Goal: Transaction & Acquisition: Purchase product/service

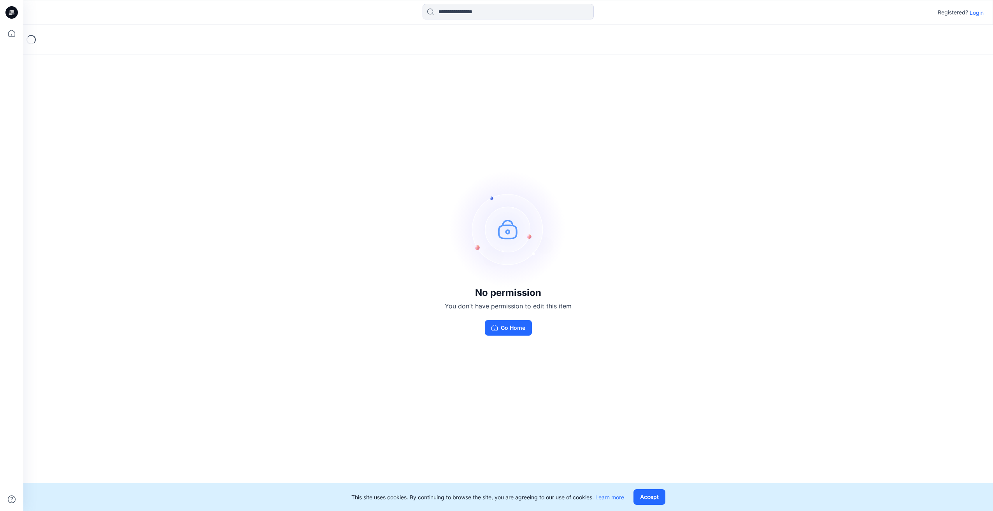
click at [979, 16] on p "Login" at bounding box center [977, 13] width 14 height 8
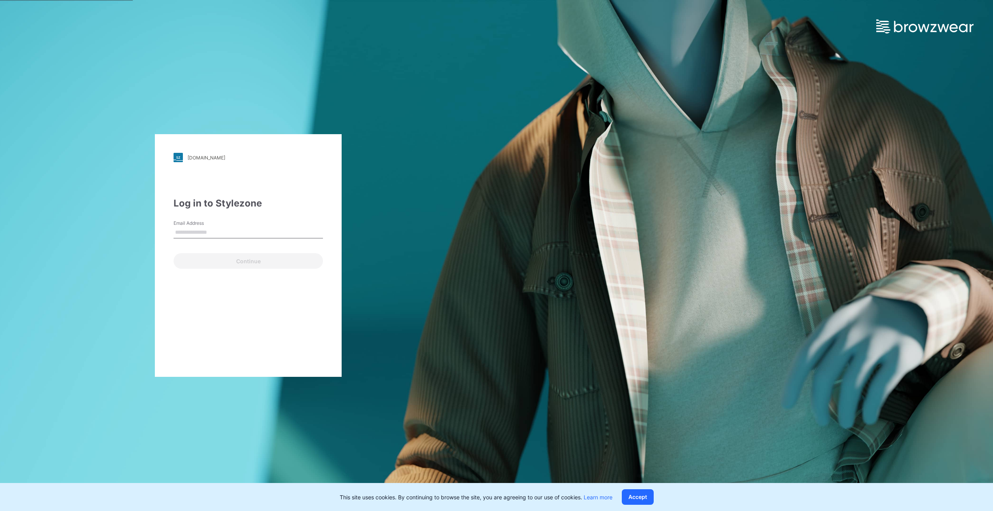
click at [297, 232] on input "Email Address" at bounding box center [248, 233] width 149 height 12
type input "**********"
click at [245, 264] on button "Continue" at bounding box center [248, 261] width 149 height 16
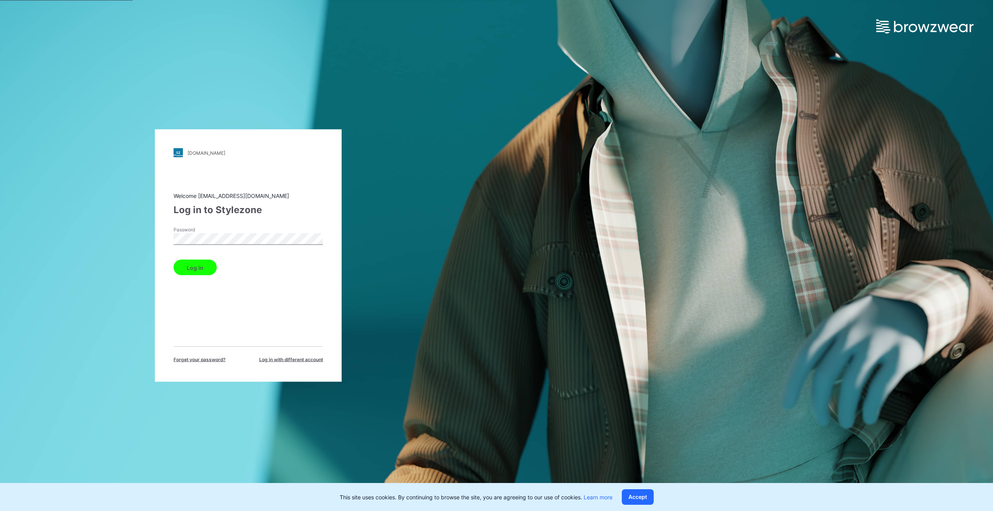
click at [203, 270] on button "Log in" at bounding box center [195, 268] width 43 height 16
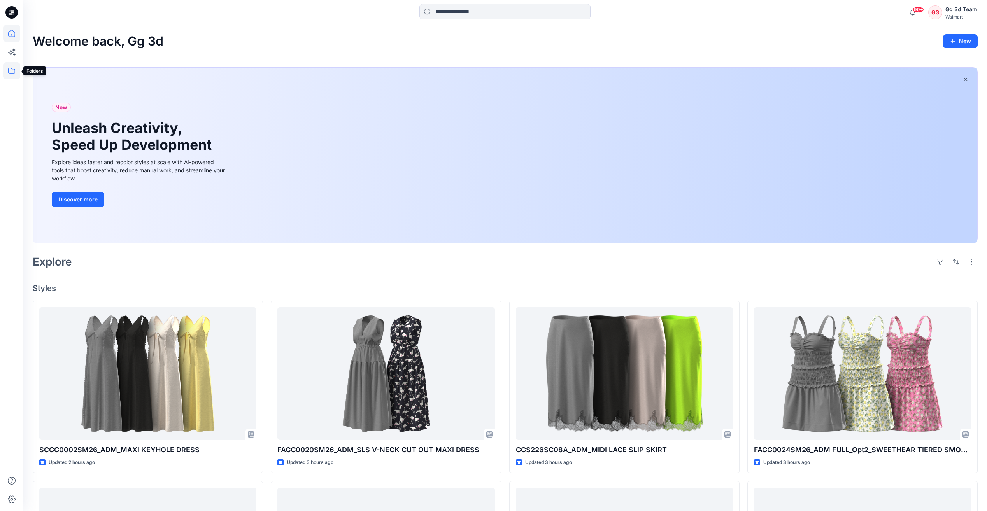
click at [11, 73] on icon at bounding box center [11, 70] width 17 height 17
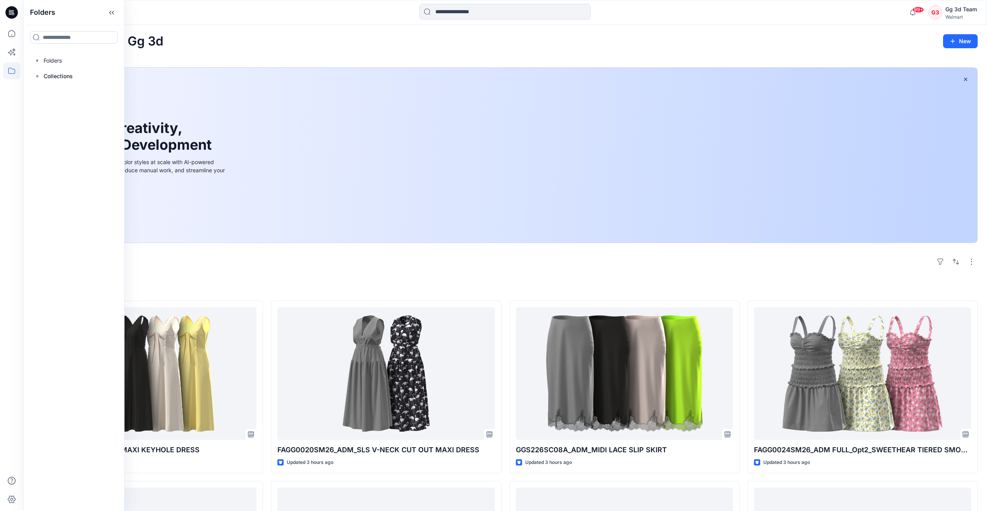
click at [340, 53] on div "Welcome back, Gg 3d New New Unleash Creativity, Speed Up Development Explore id…" at bounding box center [505, 448] width 964 height 847
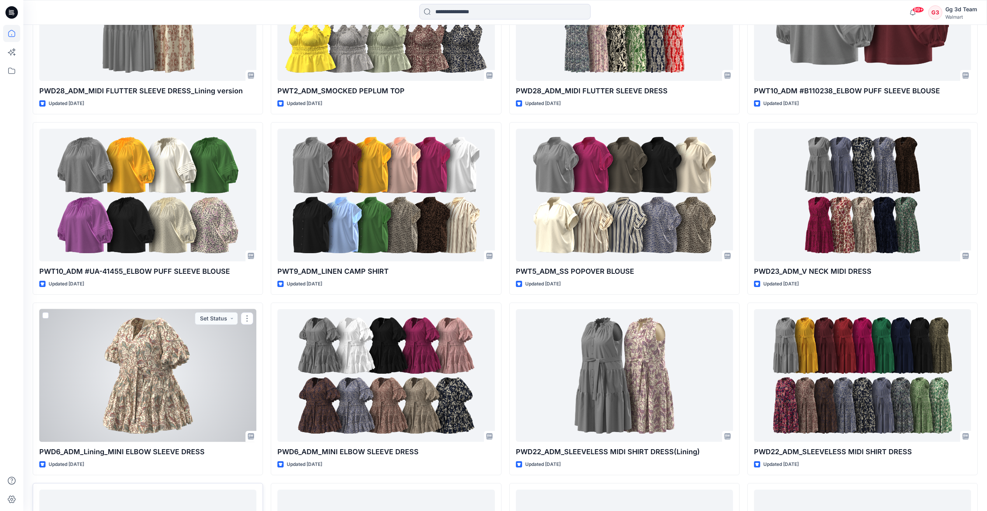
scroll to position [1250, 0]
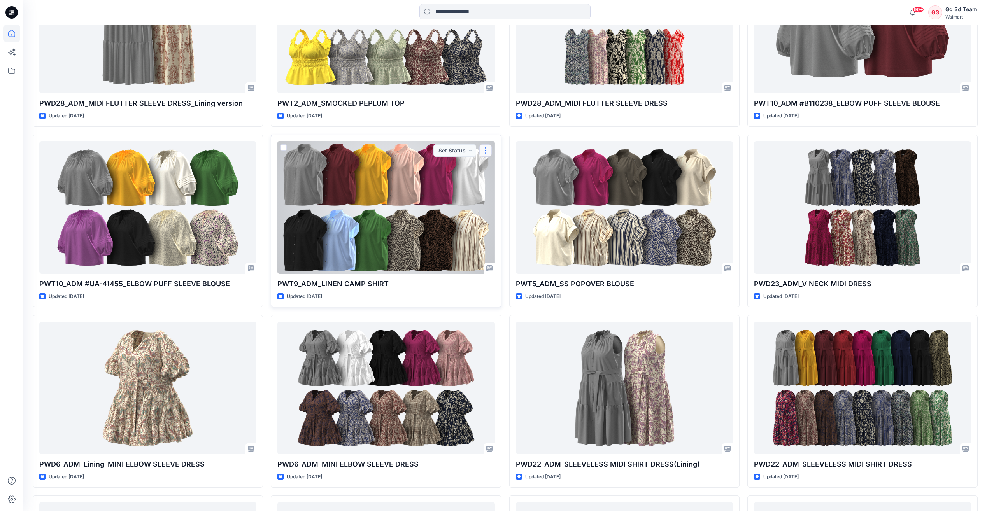
click at [487, 149] on button "button" at bounding box center [485, 150] width 12 height 12
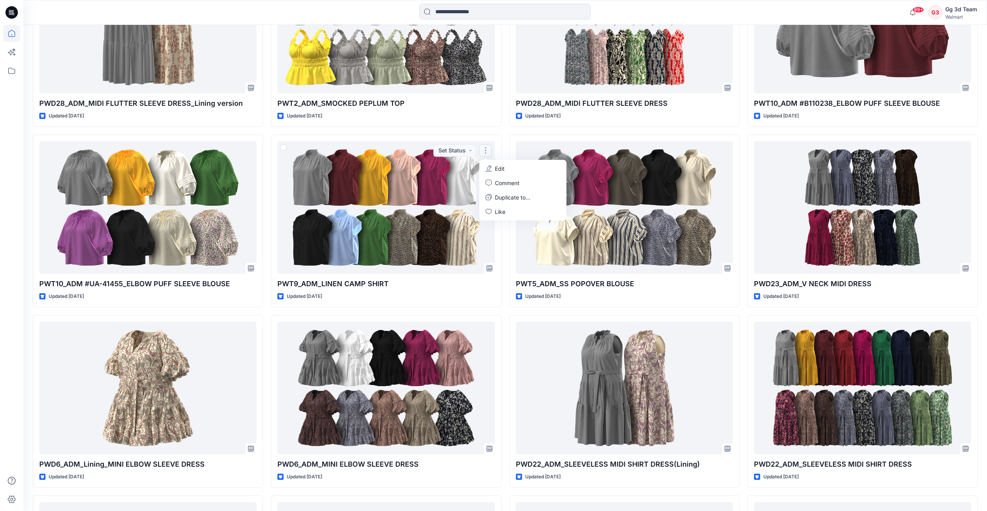
click at [746, 226] on div "SCGG0002SM26_ADM_MAXI KEYHOLE DRESS Updated 2 hours ago FAGG0026SM26_ADM SC_SQ …" at bounding box center [505, 130] width 945 height 2159
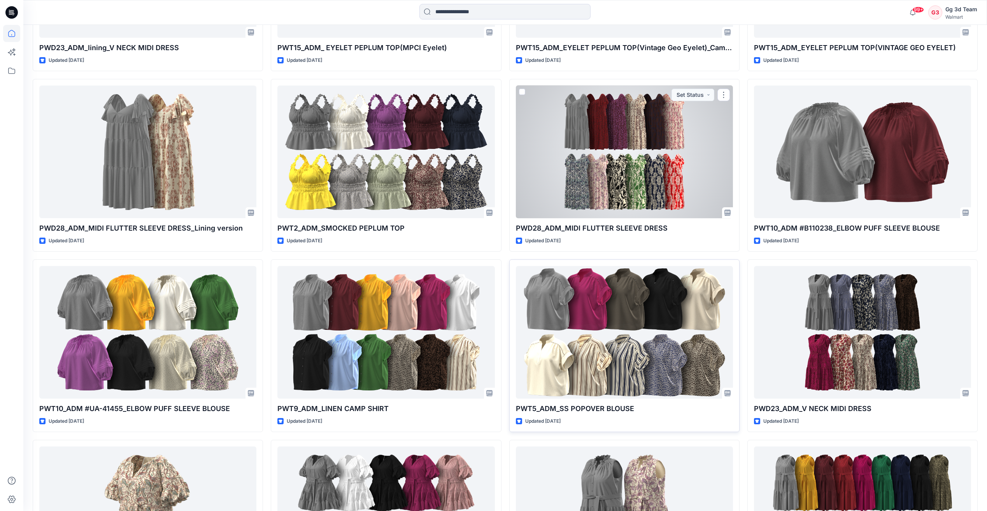
scroll to position [1127, 0]
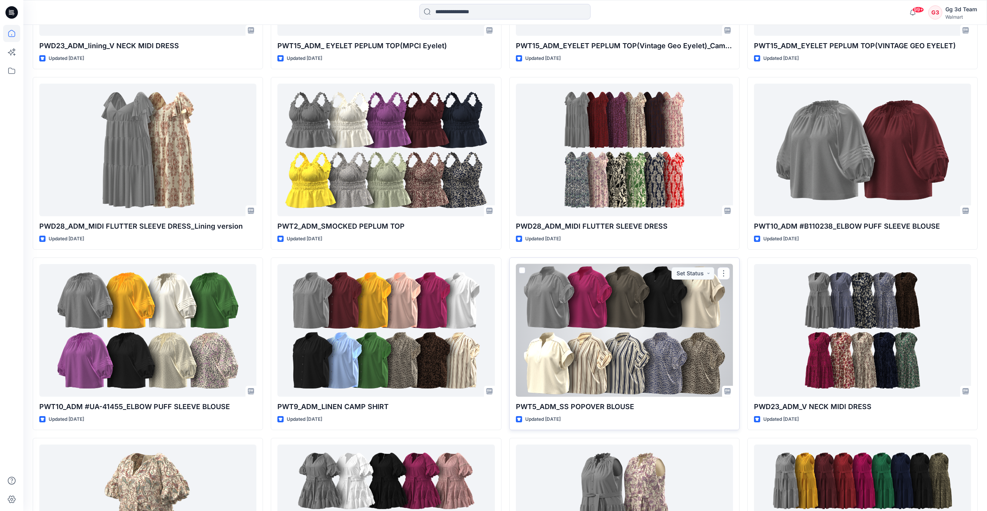
click at [641, 297] on div at bounding box center [624, 330] width 217 height 133
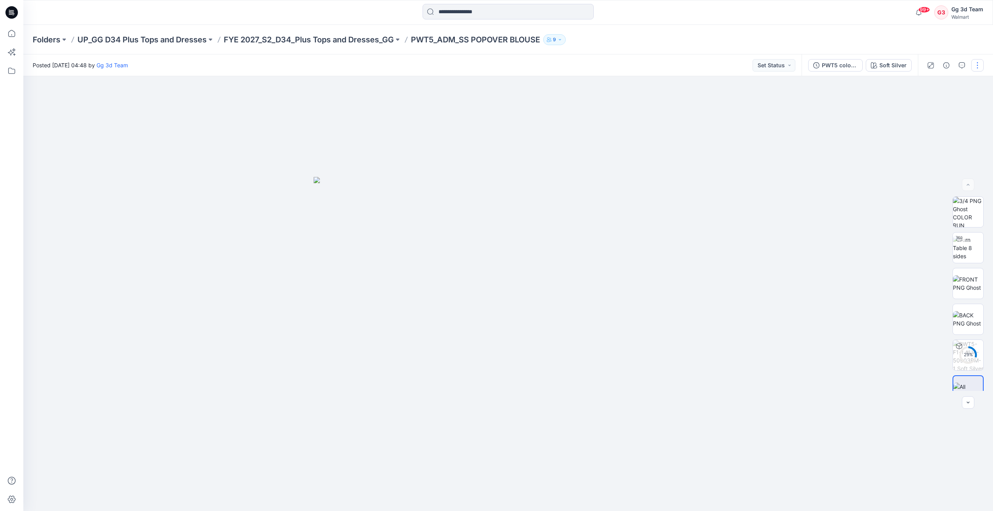
click at [978, 70] on button "button" at bounding box center [977, 65] width 12 height 12
click at [793, 220] on div at bounding box center [508, 293] width 970 height 435
click at [979, 88] on button "button" at bounding box center [976, 89] width 14 height 14
